Goal: Transaction & Acquisition: Book appointment/travel/reservation

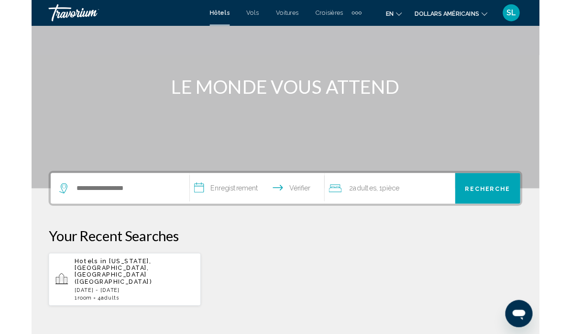
scroll to position [75, 0]
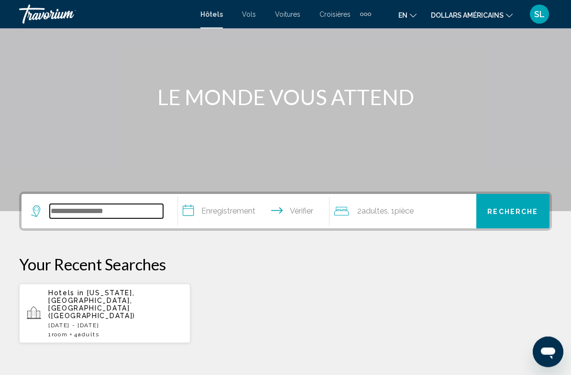
click at [128, 211] on input "Widget de recherche" at bounding box center [106, 212] width 113 height 14
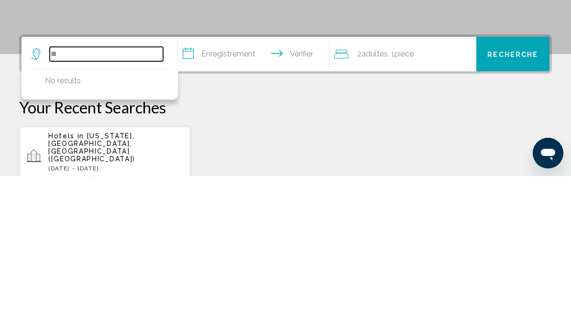
type input "*"
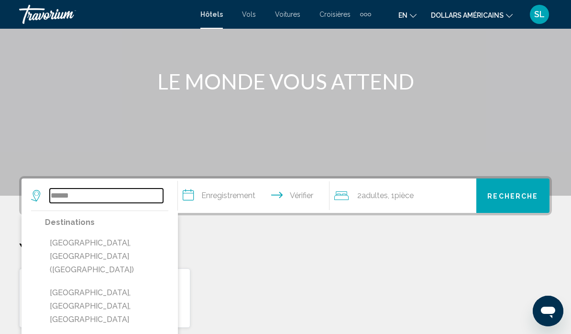
scroll to position [83, 0]
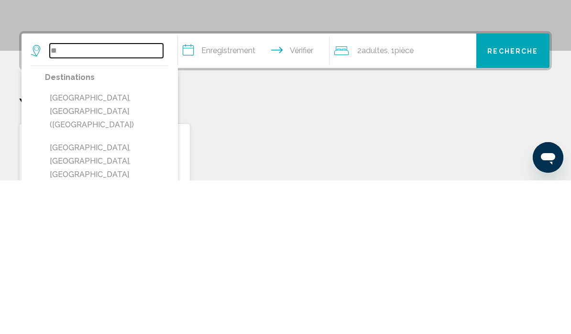
type input "*"
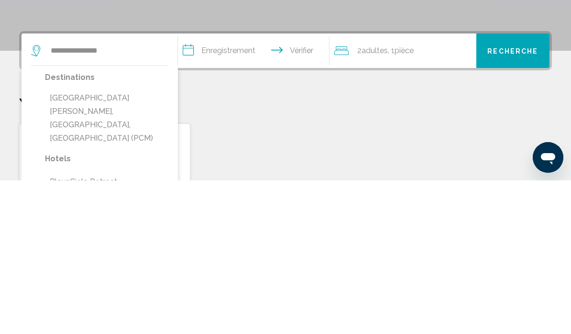
click at [105, 242] on button "Playa Del Carmen, Riviera Maya, Mexico (PCM)" at bounding box center [106, 271] width 123 height 58
type input "**********"
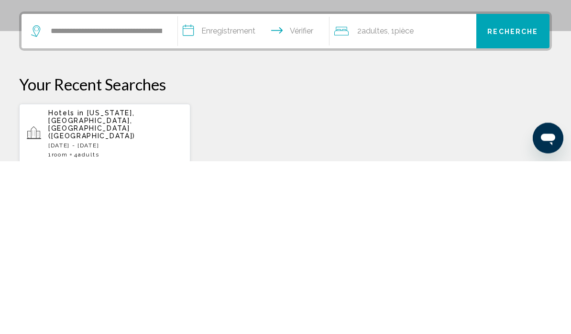
click at [231, 187] on input "**********" at bounding box center [255, 205] width 155 height 37
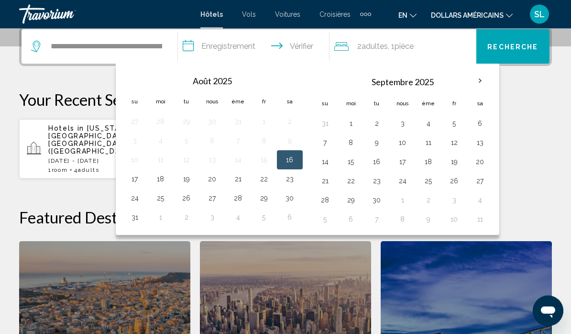
scroll to position [236, 0]
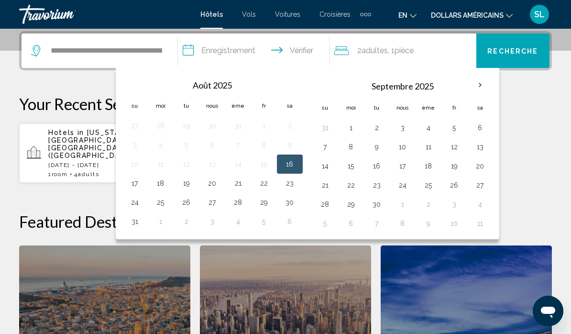
click at [231, 52] on input "**********" at bounding box center [255, 51] width 155 height 37
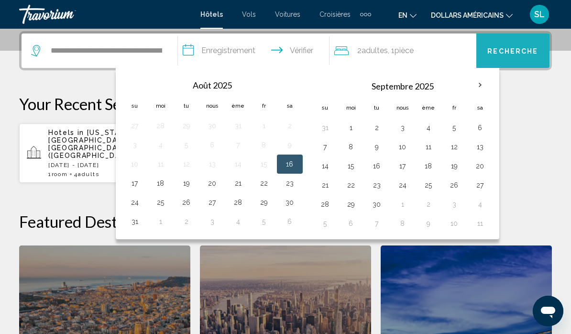
click at [528, 54] on font "Recherche" at bounding box center [512, 51] width 51 height 8
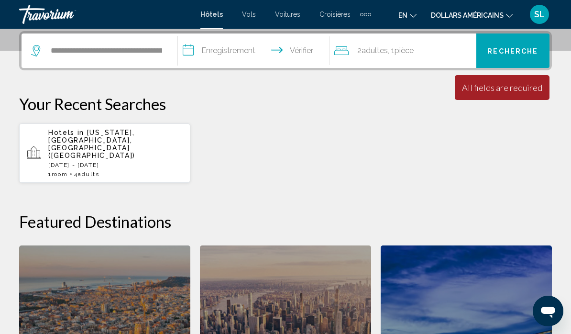
click at [303, 49] on input "**********" at bounding box center [255, 51] width 155 height 37
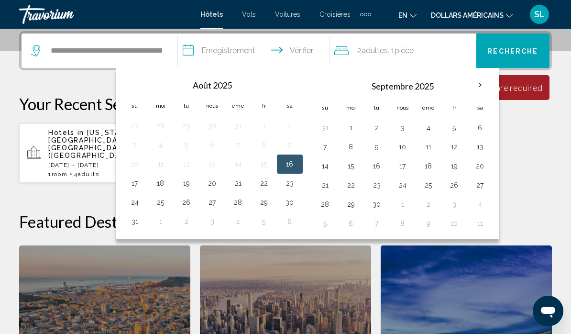
click at [485, 87] on th "Mois prochain" at bounding box center [480, 85] width 26 height 21
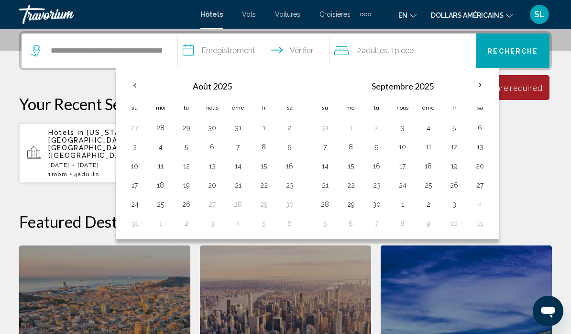
click at [482, 85] on th "Mois prochain" at bounding box center [480, 85] width 26 height 21
click at [482, 82] on th "Mois prochain" at bounding box center [480, 85] width 26 height 21
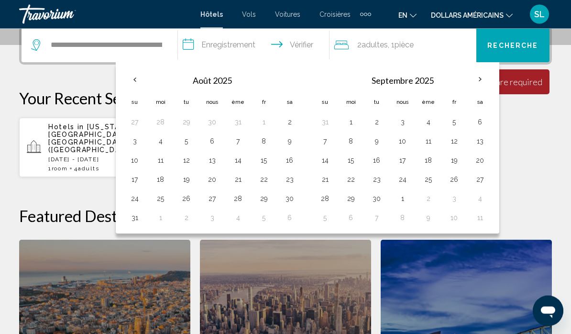
scroll to position [239, 0]
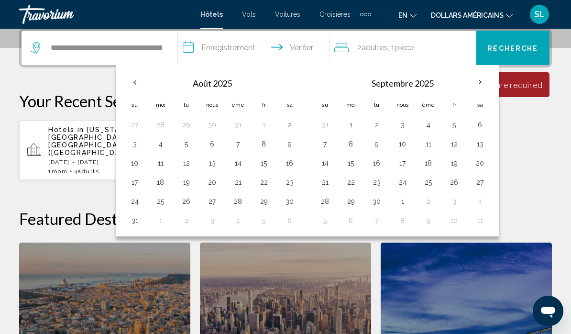
click at [480, 82] on th "Mois prochain" at bounding box center [480, 82] width 26 height 21
click at [528, 52] on font "Recherche" at bounding box center [512, 48] width 51 height 8
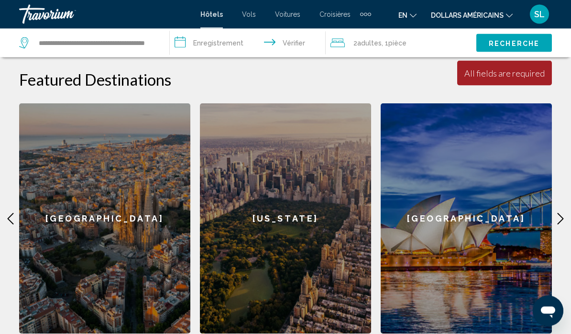
scroll to position [378, 0]
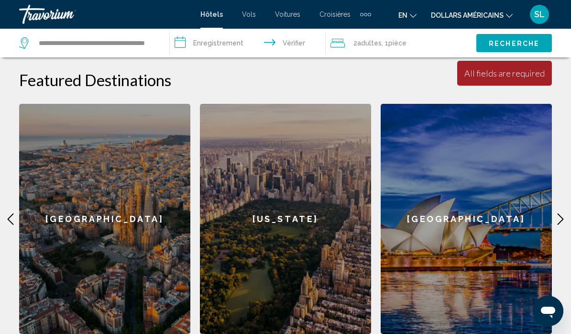
click at [556, 213] on icon "Contenu principal" at bounding box center [560, 218] width 11 height 11
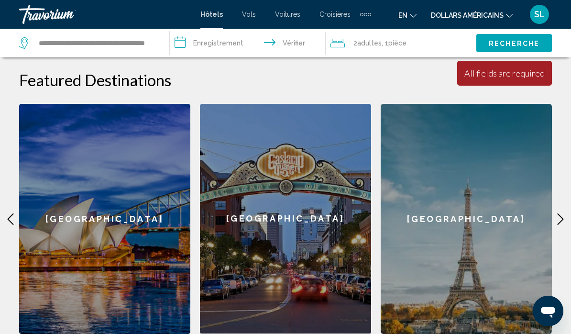
click at [561, 213] on icon "Contenu principal" at bounding box center [560, 218] width 11 height 11
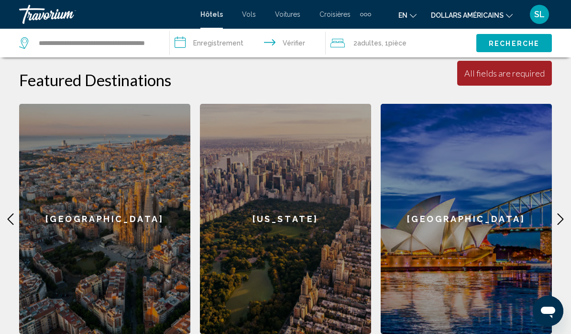
click at [4, 209] on div "**********" at bounding box center [285, 114] width 571 height 449
click at [13, 213] on icon "Contenu principal" at bounding box center [11, 218] width 6 height 11
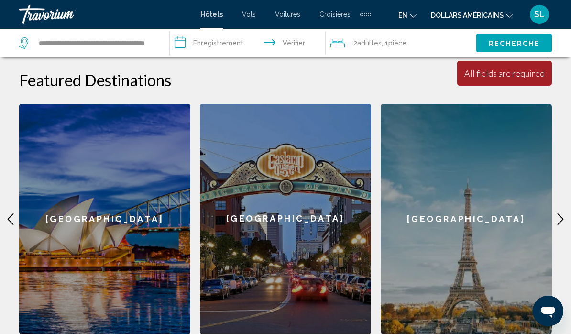
click at [558, 213] on icon "Contenu principal" at bounding box center [560, 218] width 11 height 11
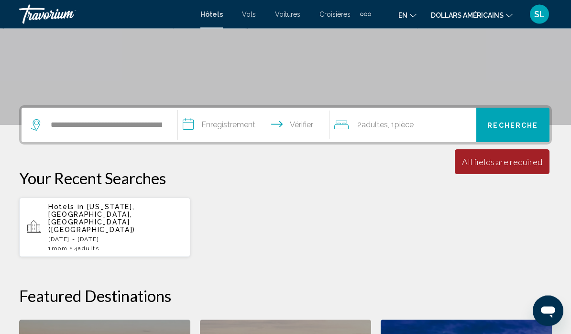
scroll to position [162, 0]
click at [416, 18] on button "en Anglais Espagnol Français italien Portugais russe" at bounding box center [407, 15] width 18 height 14
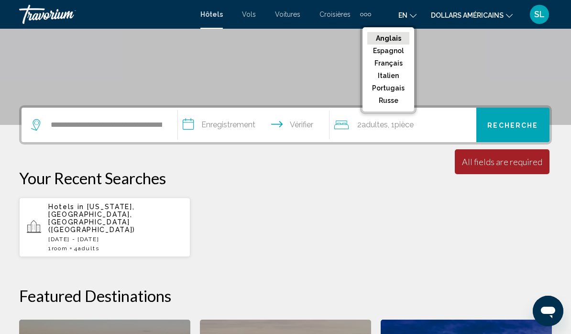
click at [396, 38] on font "Anglais" at bounding box center [388, 38] width 25 height 8
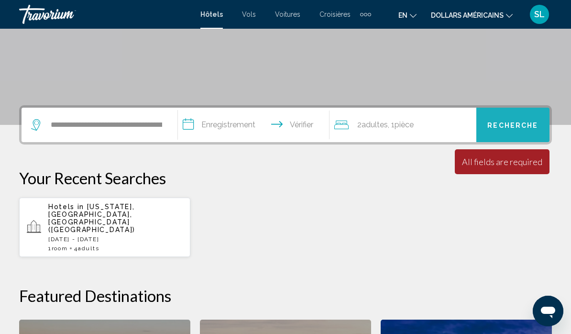
click at [520, 123] on font "Recherche" at bounding box center [512, 125] width 51 height 8
click at [389, 128] on font ", 1" at bounding box center [391, 124] width 7 height 9
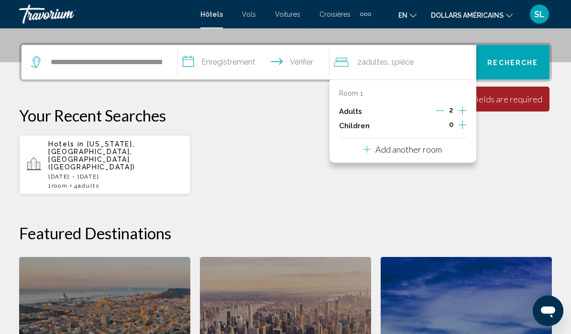
scroll to position [236, 0]
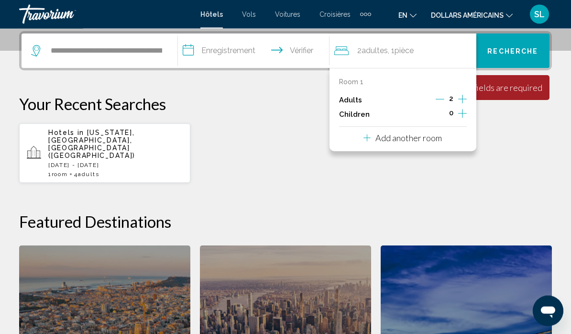
click at [520, 130] on div "Hotels in New York, NY, United States (NYC) Tue, 09 Sep - Sun, 14 Sep 1 Room ro…" at bounding box center [285, 153] width 533 height 60
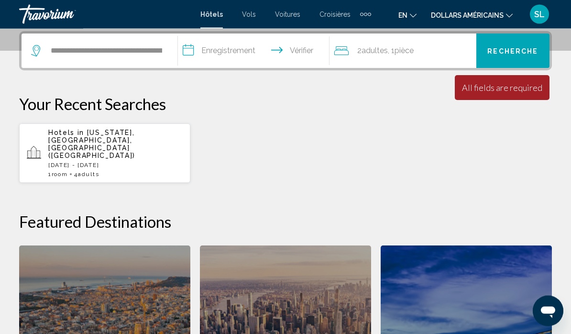
scroll to position [236, 0]
click at [282, 54] on input "**********" at bounding box center [255, 51] width 155 height 37
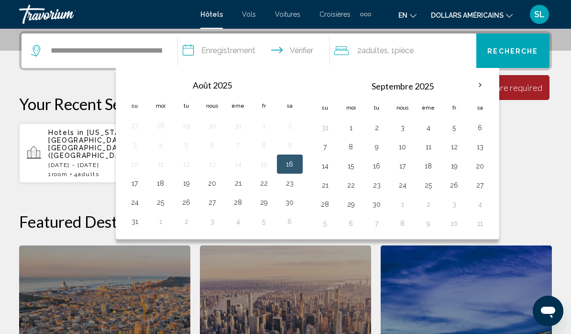
scroll to position [278, 0]
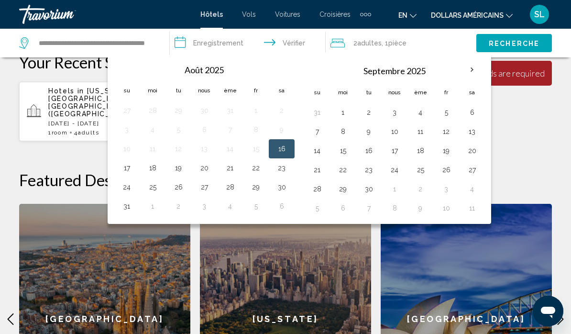
click at [402, 244] on div "Sydney" at bounding box center [466, 319] width 171 height 230
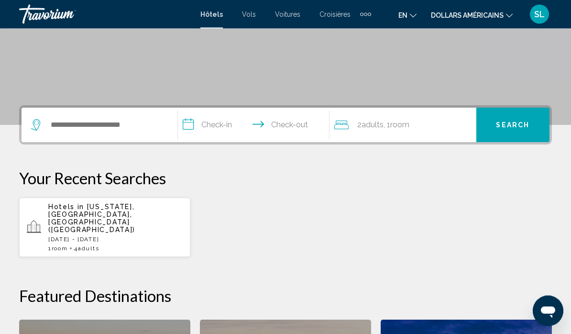
scroll to position [161, 0]
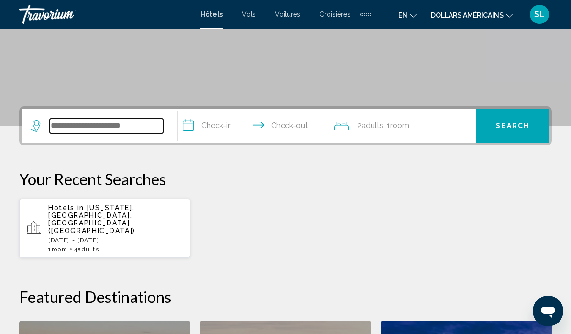
click at [129, 130] on input "Search widget" at bounding box center [106, 126] width 113 height 14
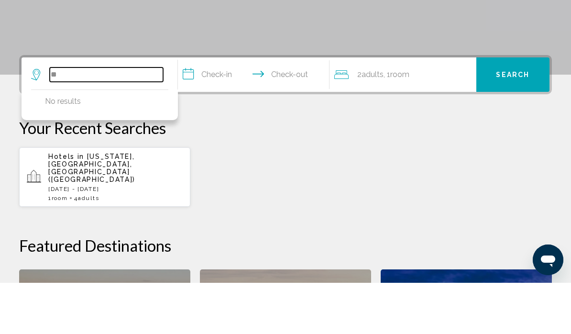
type input "*"
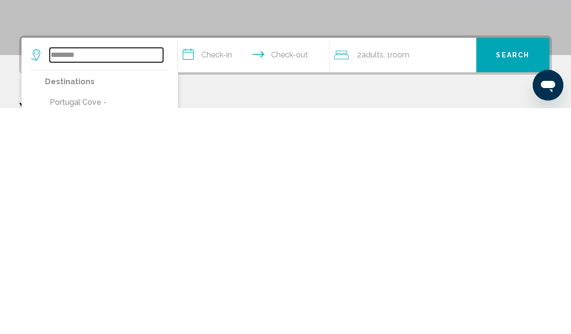
scroll to position [7, 0]
type input "*"
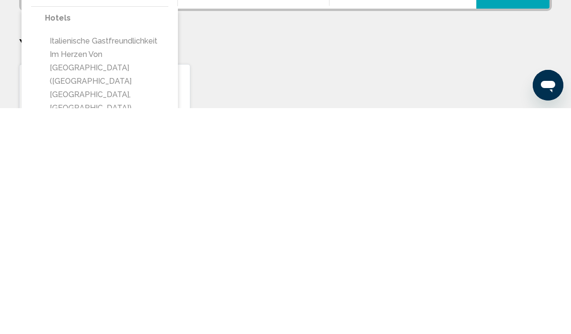
scroll to position [80, 0]
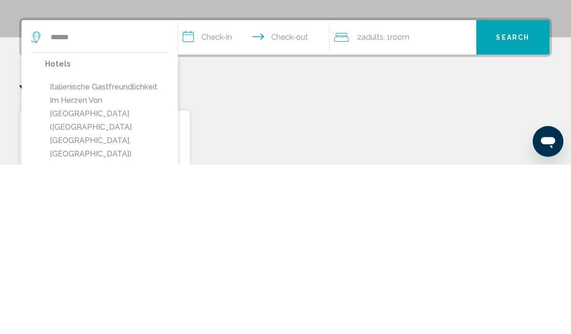
click at [134, 248] on button "Italienische Gastfreundlichkeit im Herzen von Immenstadt (Immenstadt Im Allgau,…" at bounding box center [106, 290] width 123 height 85
type input "**********"
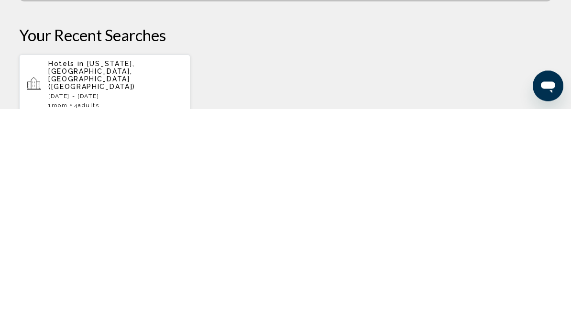
scroll to position [81, 0]
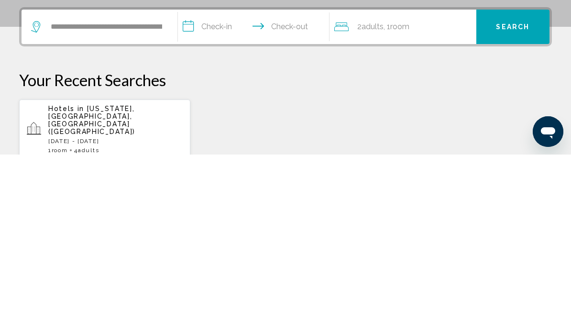
click at [218, 189] on input "**********" at bounding box center [255, 207] width 155 height 37
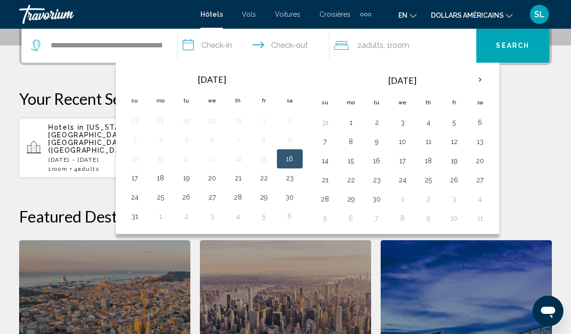
scroll to position [236, 0]
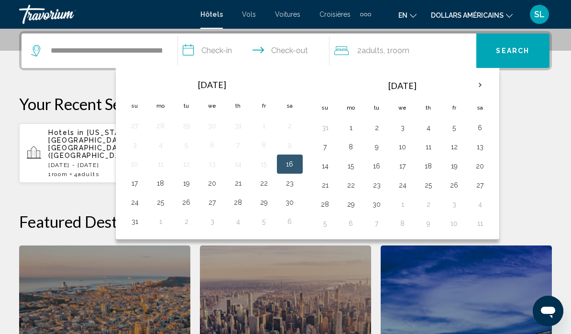
click at [349, 152] on button "8" at bounding box center [350, 146] width 15 height 13
click at [302, 53] on input "**********" at bounding box center [255, 51] width 155 height 37
click at [477, 91] on th "Next month" at bounding box center [480, 85] width 26 height 21
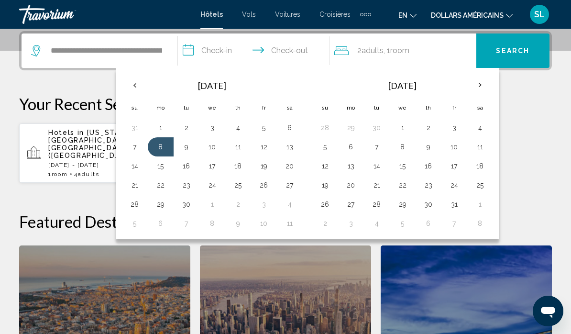
click at [398, 146] on button "8" at bounding box center [402, 146] width 15 height 13
type input "**********"
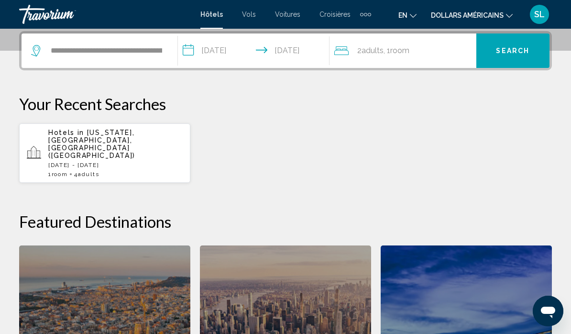
click at [514, 52] on span "Search" at bounding box center [512, 51] width 33 height 8
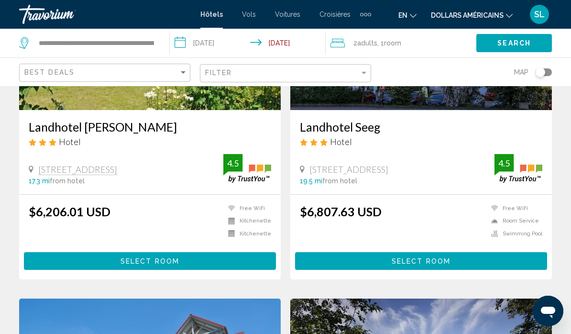
scroll to position [1179, 0]
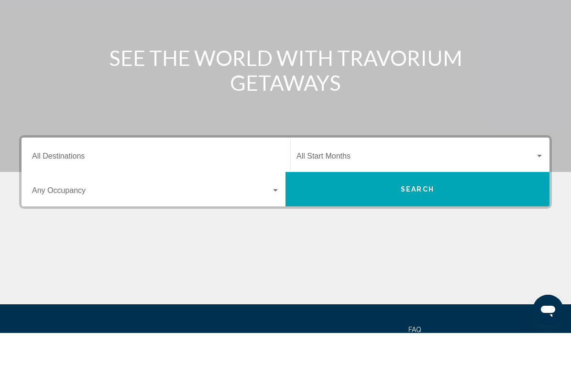
scroll to position [73, 0]
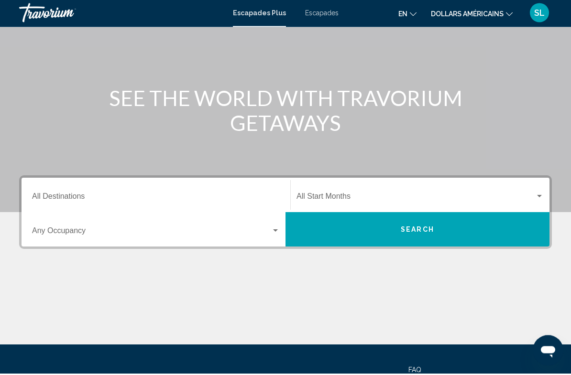
click at [439, 227] on button "Search" at bounding box center [418, 231] width 264 height 34
